Goal: Navigation & Orientation: Find specific page/section

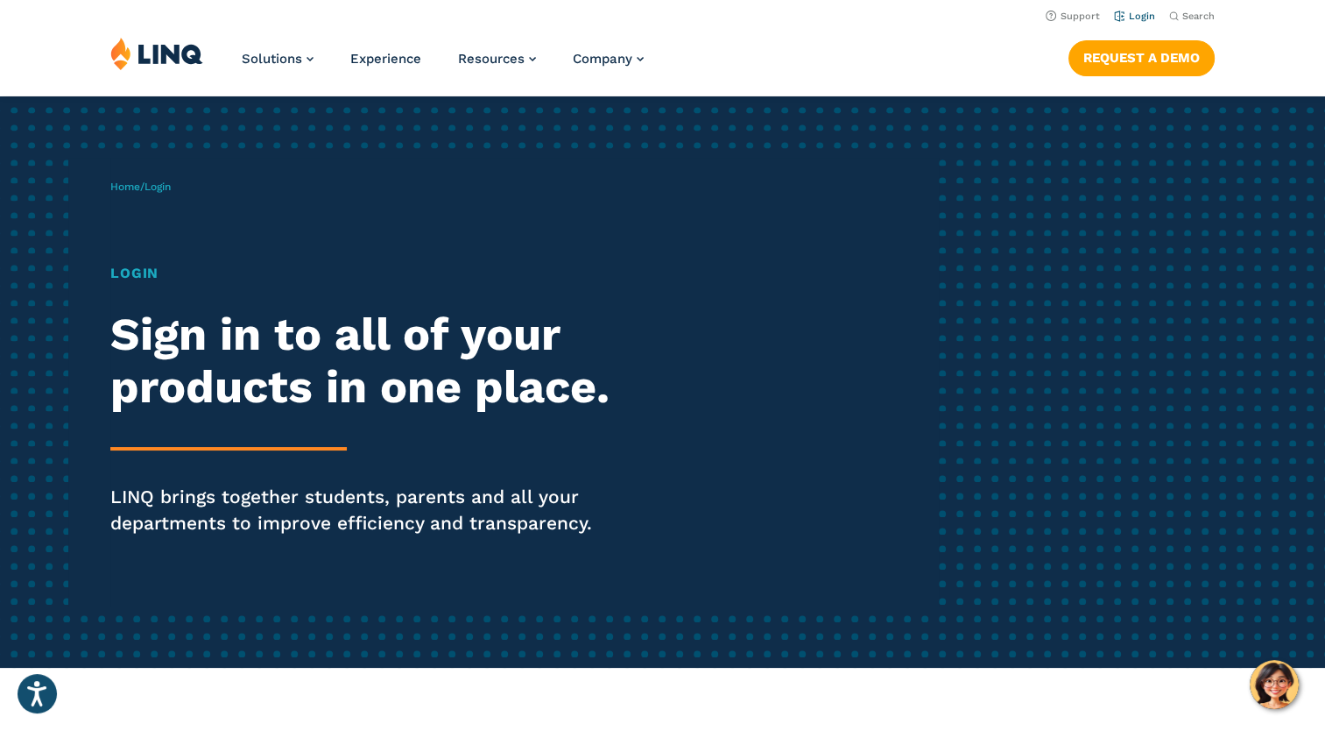
click at [1141, 16] on link "Login" at bounding box center [1134, 16] width 41 height 11
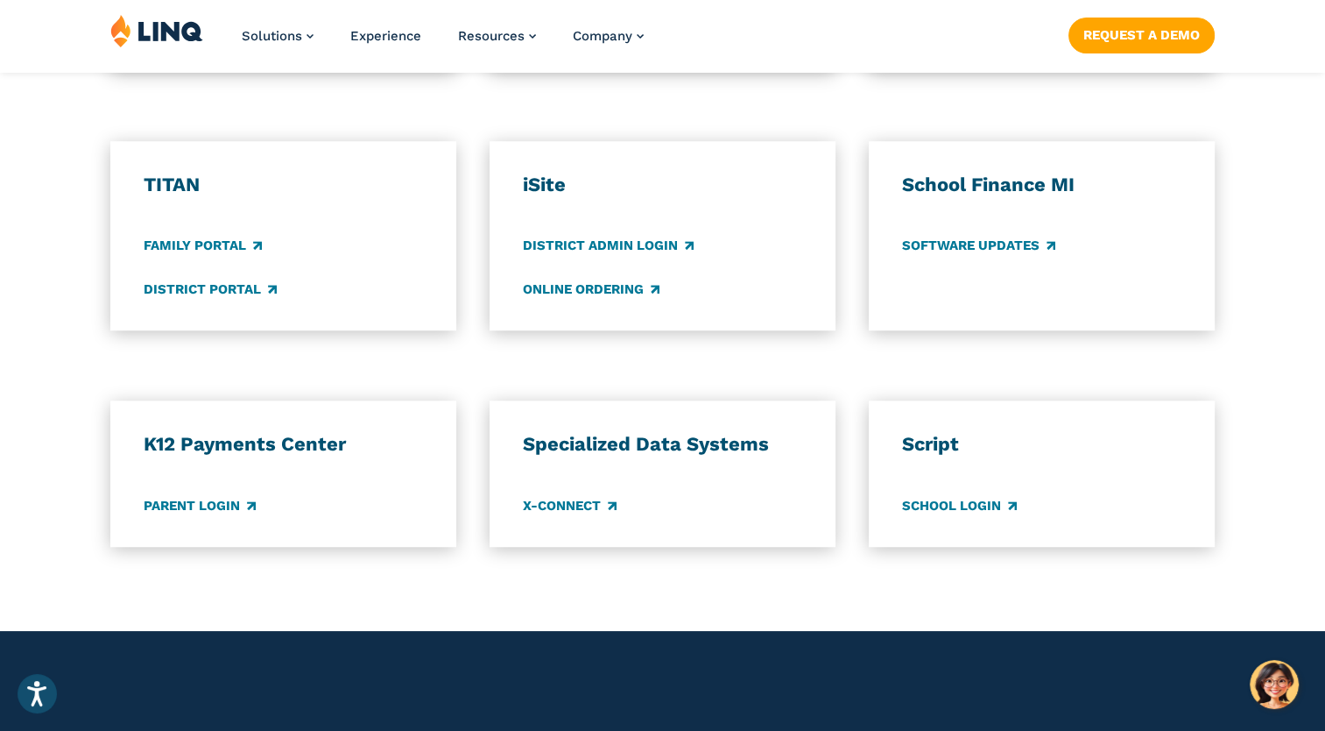
scroll to position [1314, 0]
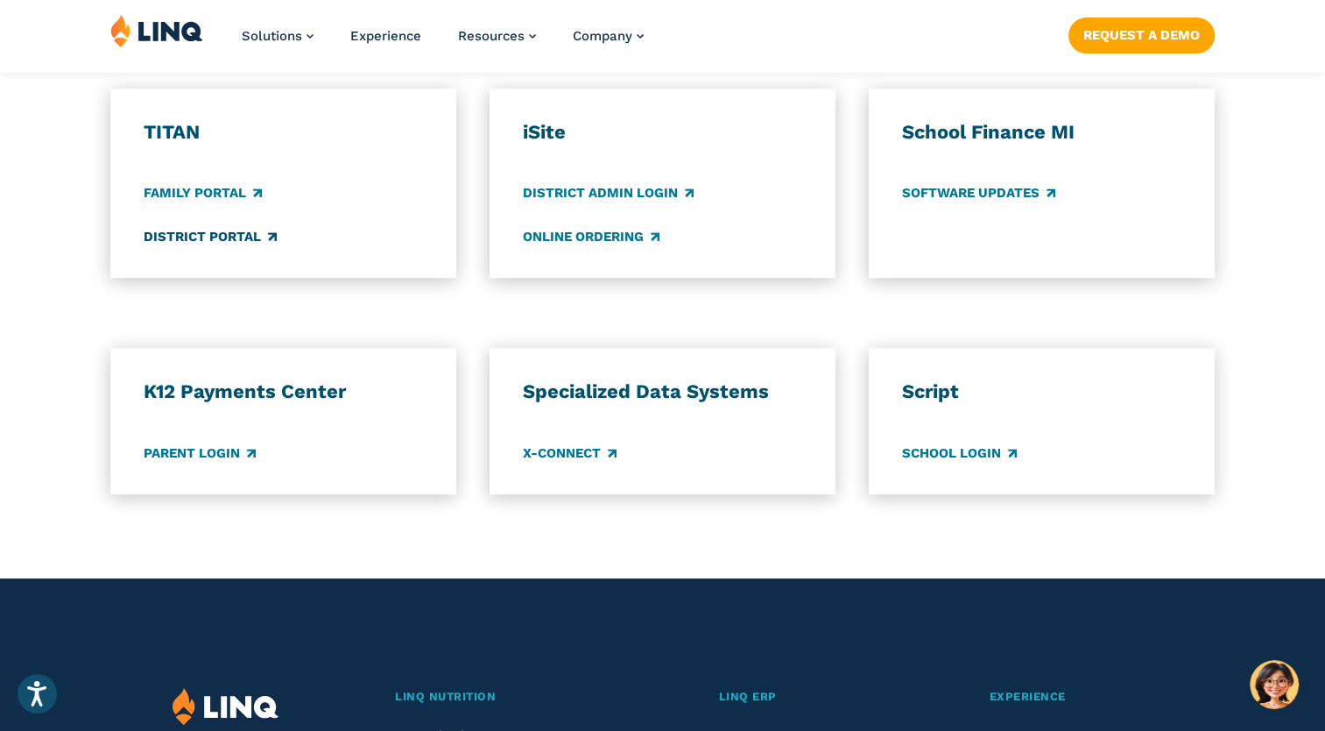
click at [202, 233] on link "District Portal" at bounding box center [210, 236] width 133 height 19
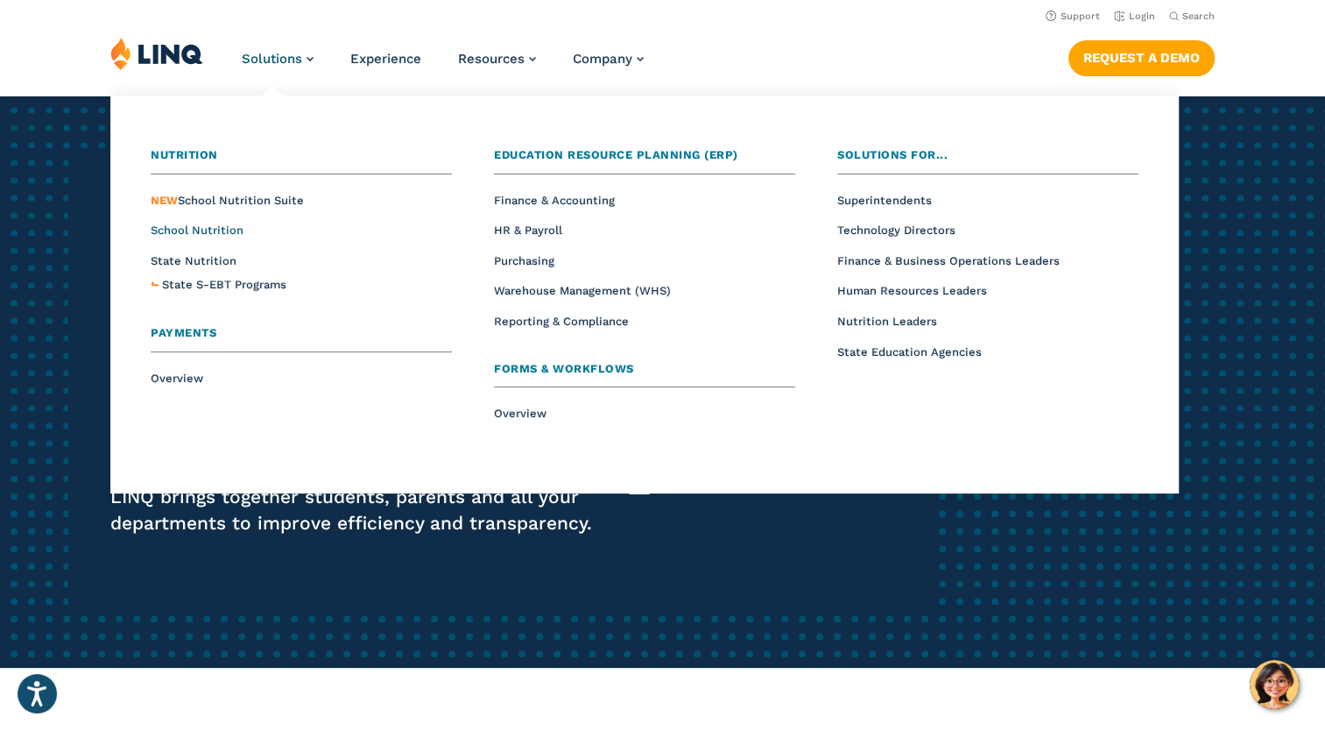
click at [203, 229] on span "School Nutrition" at bounding box center [197, 229] width 93 height 13
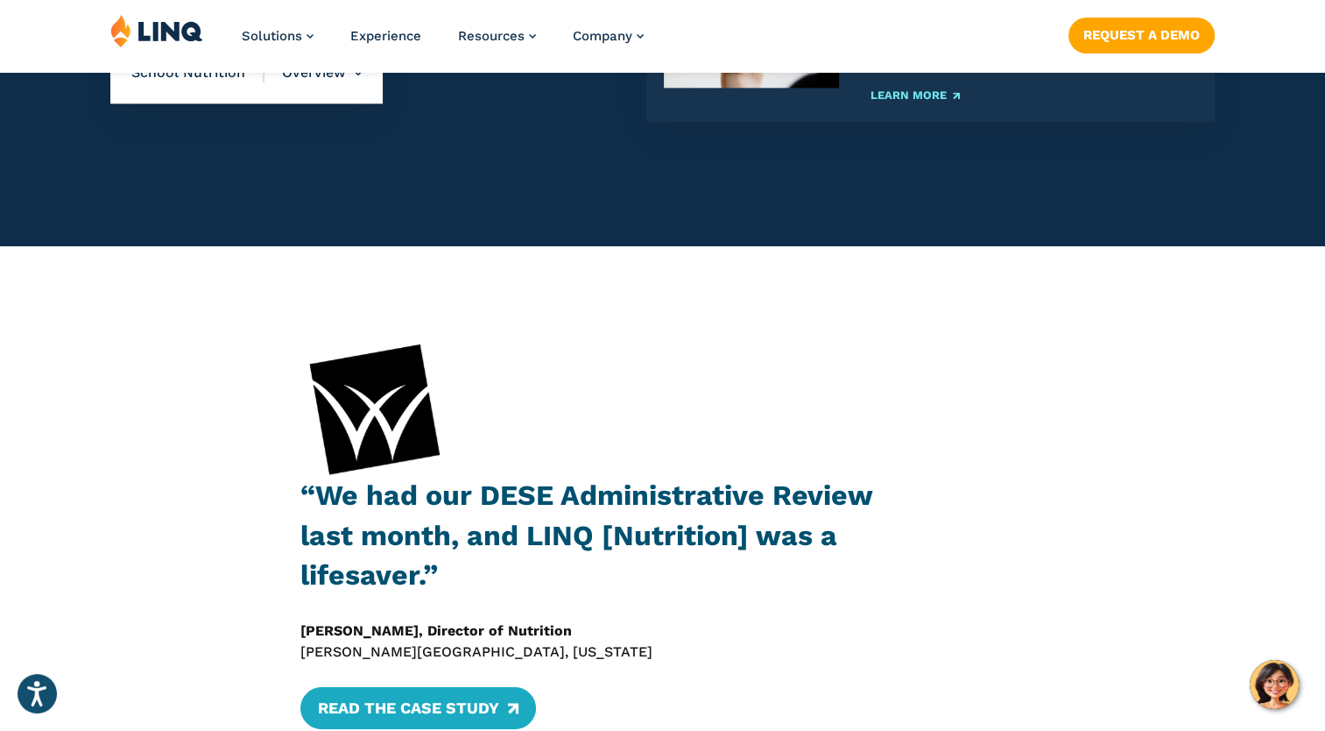
scroll to position [2716, 0]
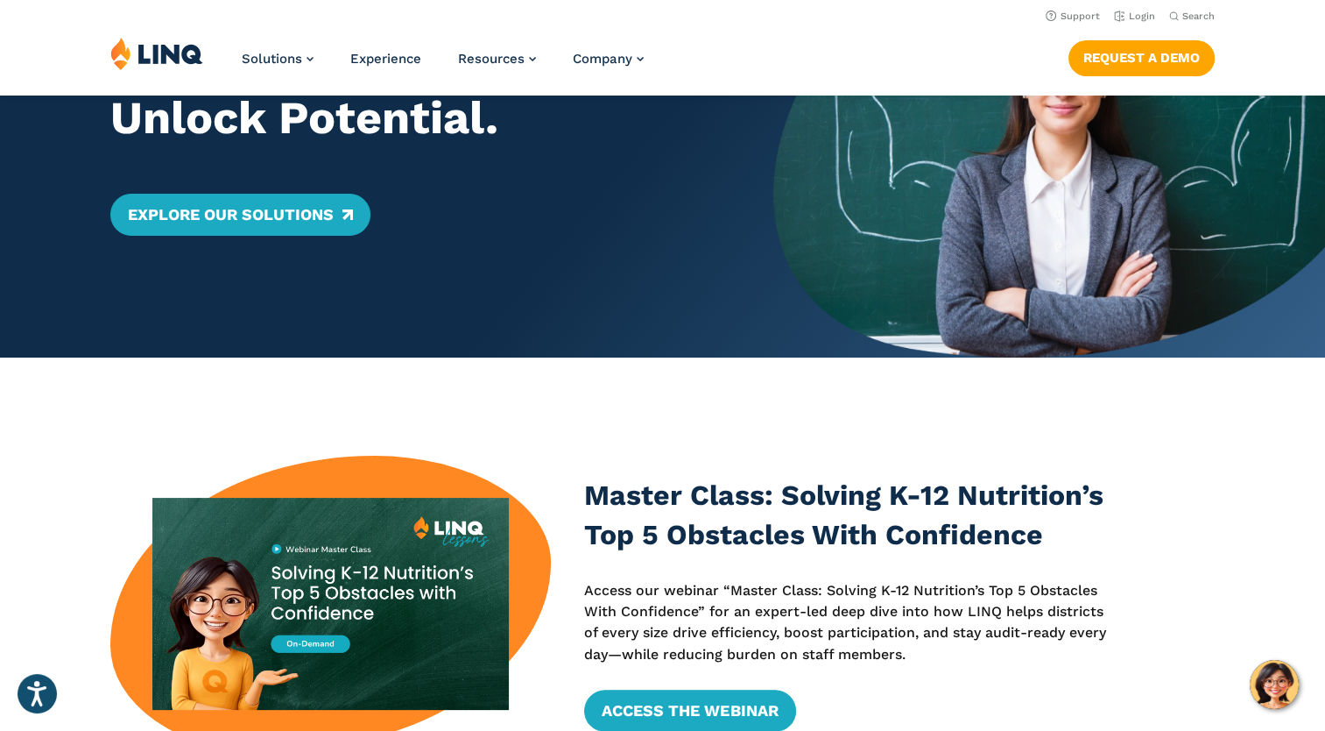
scroll to position [88, 0]
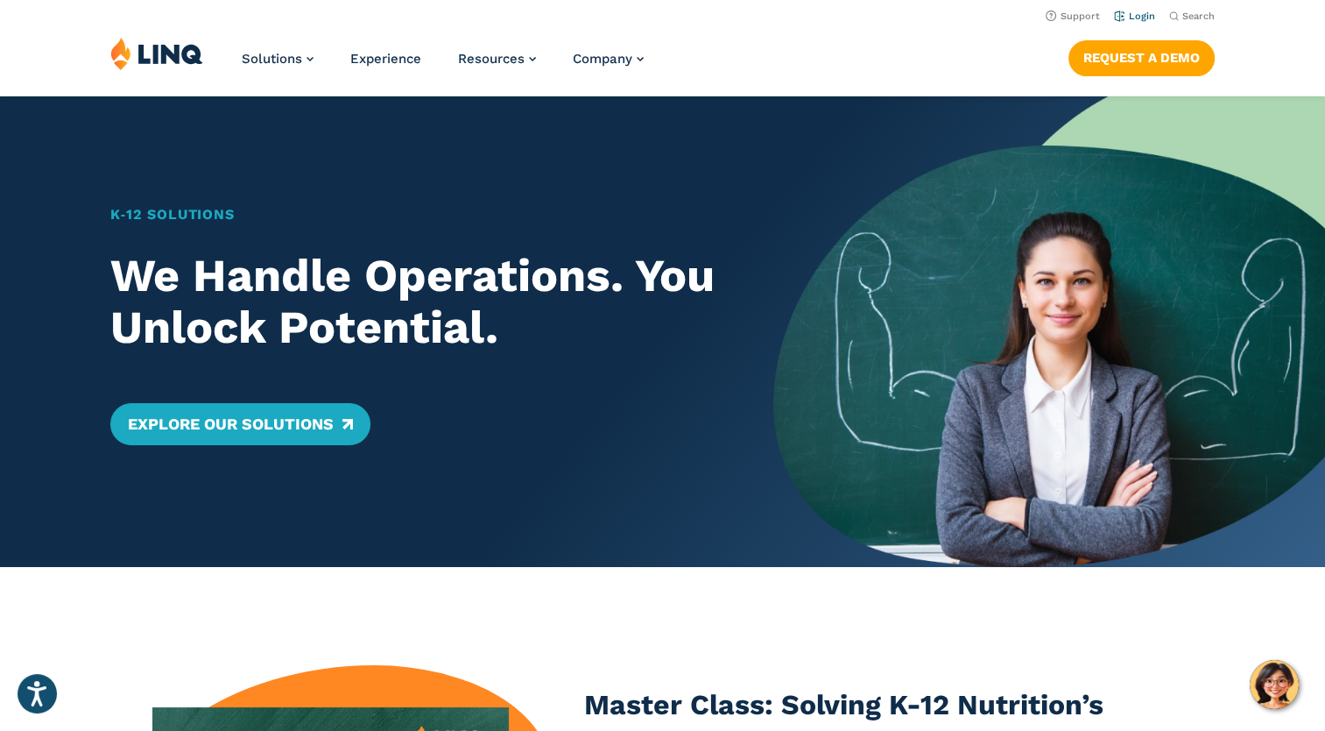
click at [1138, 19] on link "Login" at bounding box center [1134, 16] width 41 height 11
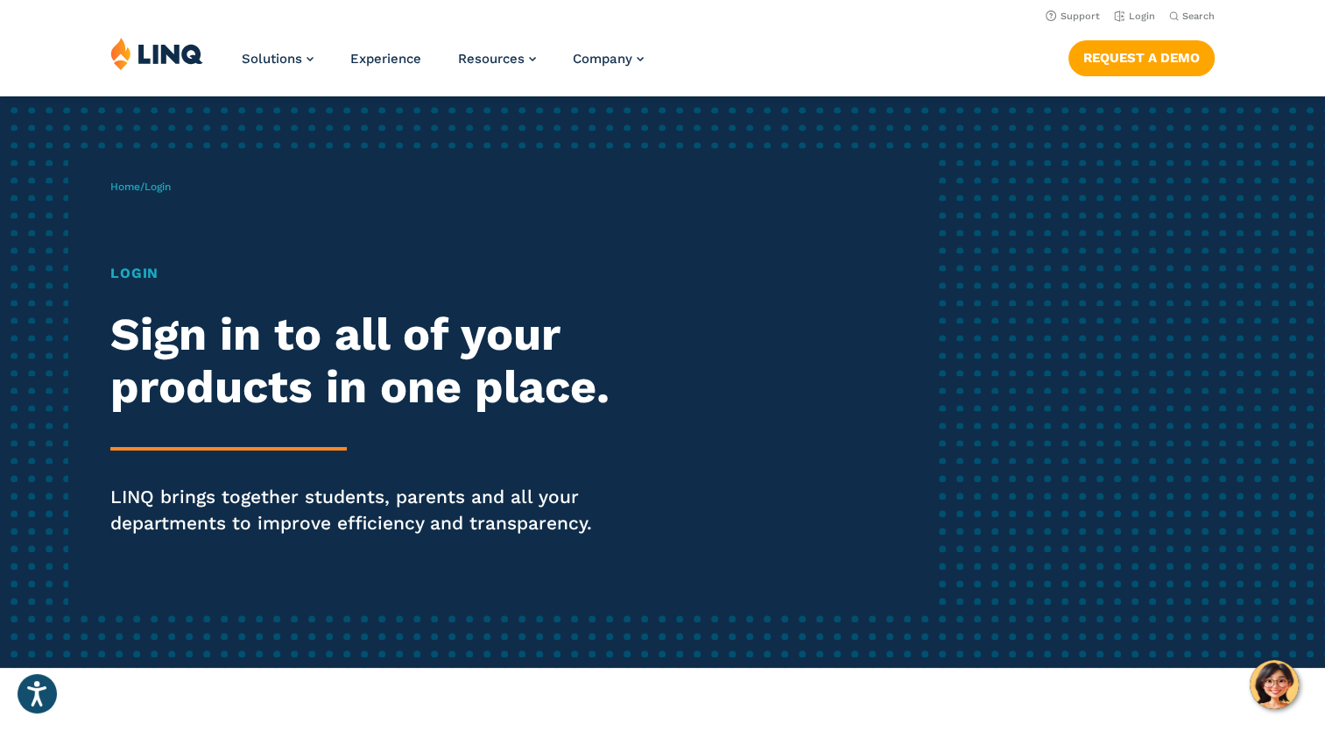
click at [162, 186] on span "Login" at bounding box center [158, 186] width 26 height 12
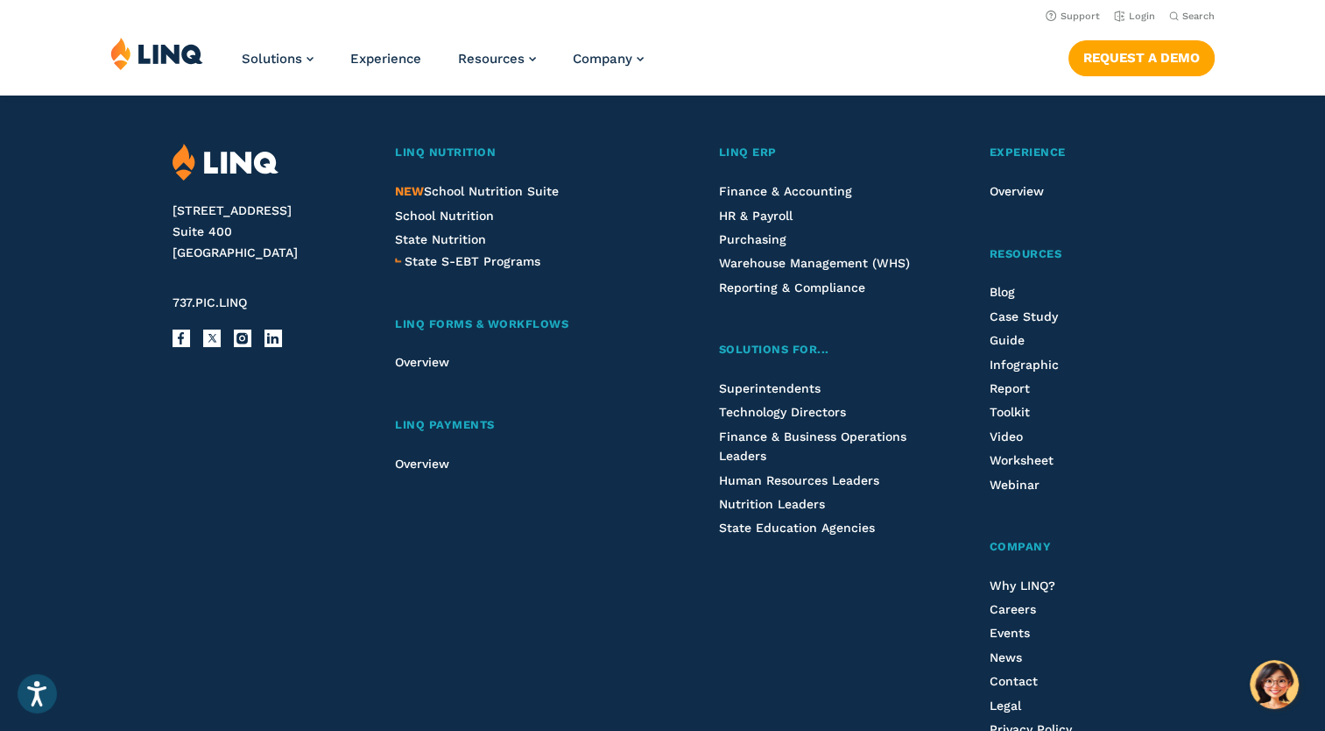
scroll to position [1840, 0]
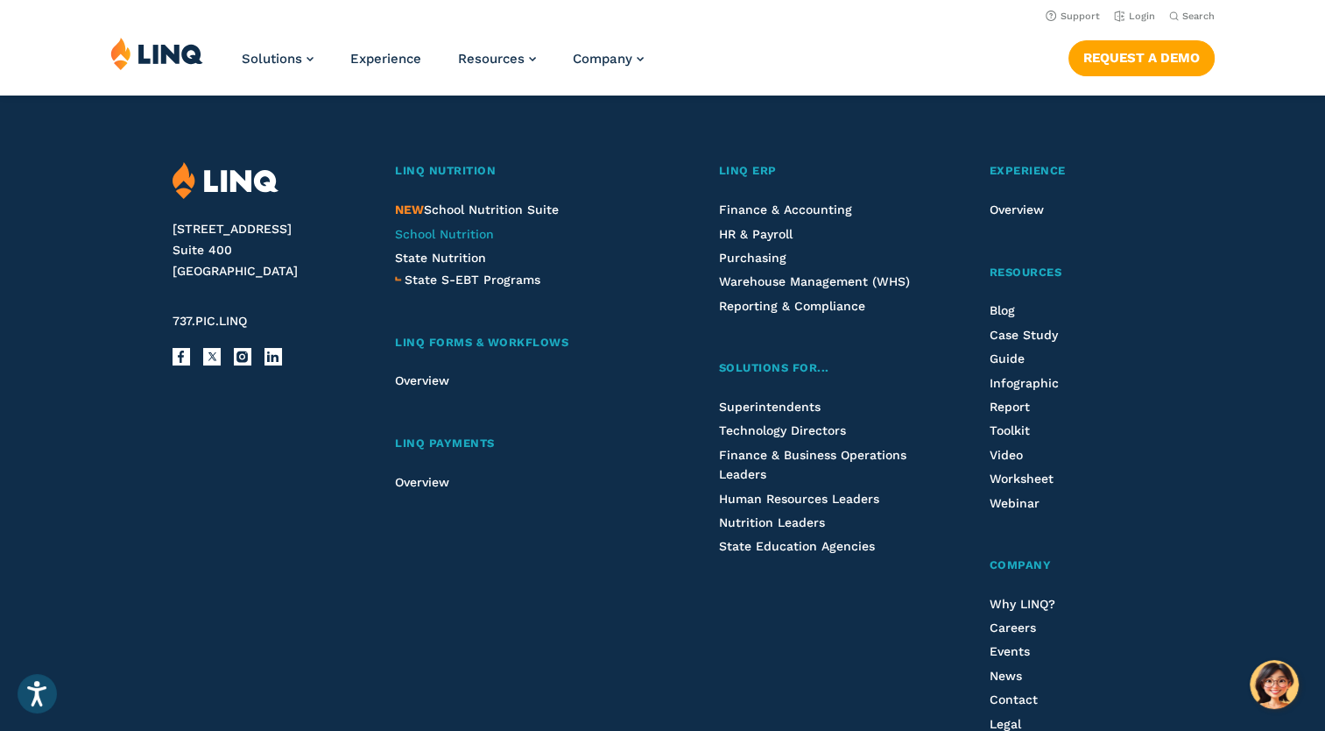
click at [442, 231] on span "School Nutrition" at bounding box center [444, 234] width 99 height 14
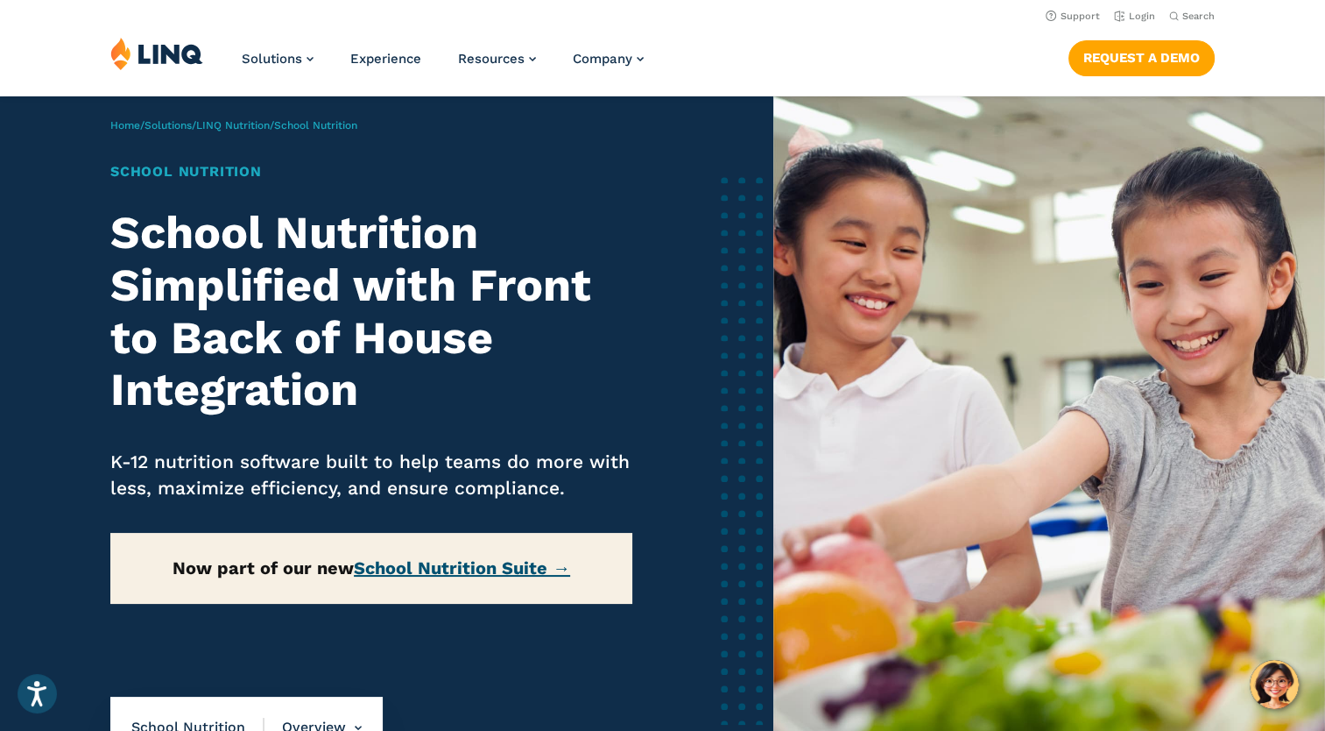
click at [404, 569] on link "School Nutrition Suite →" at bounding box center [462, 567] width 216 height 21
